Goal: Task Accomplishment & Management: Use online tool/utility

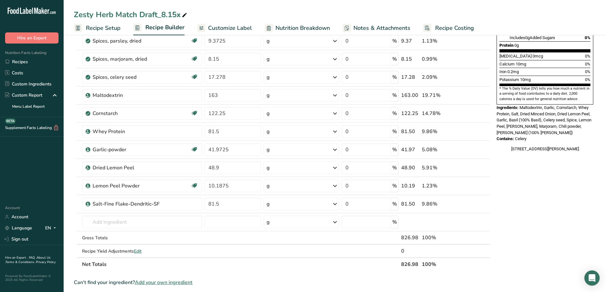
scroll to position [159, 0]
click at [17, 62] on link "Recipes" at bounding box center [32, 61] width 64 height 11
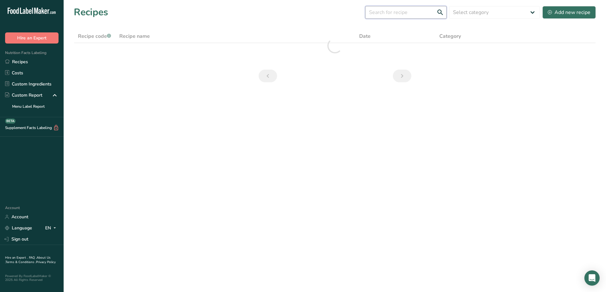
click at [414, 13] on input "text" at bounding box center [405, 12] width 81 height 13
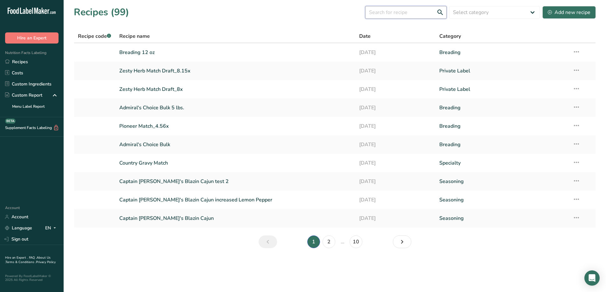
click at [387, 7] on input "text" at bounding box center [405, 12] width 81 height 13
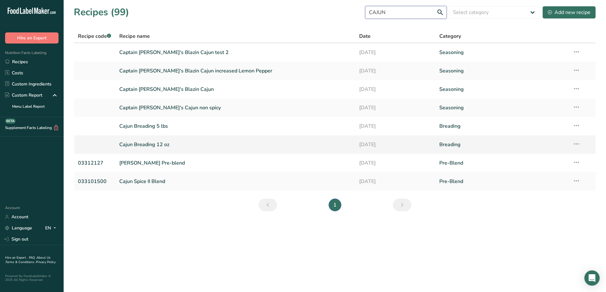
type input "CAJUN"
click at [155, 144] on link "Cajun Breading 12 oz" at bounding box center [235, 144] width 232 height 13
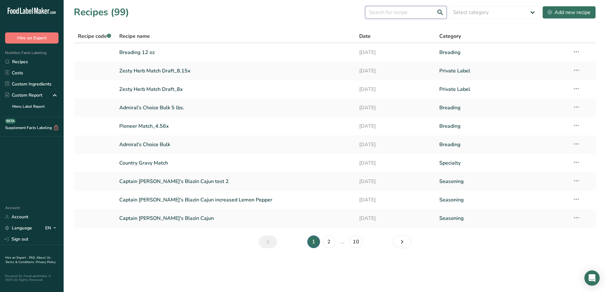
click at [394, 14] on input "text" at bounding box center [405, 12] width 81 height 13
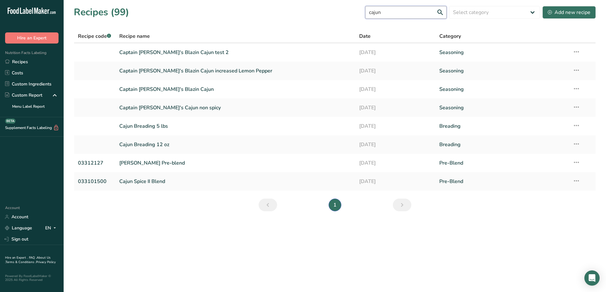
type input "cajun"
click at [157, 140] on link "Cajun Breading 12 oz" at bounding box center [235, 144] width 232 height 13
